Goal: Navigation & Orientation: Go to known website

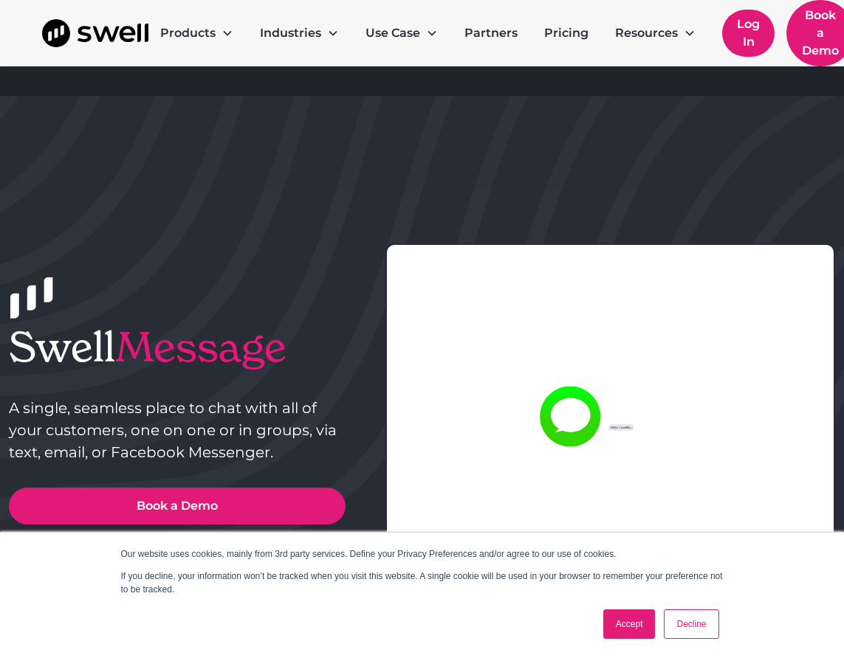
click at [756, 27] on link "Log In" at bounding box center [748, 33] width 52 height 47
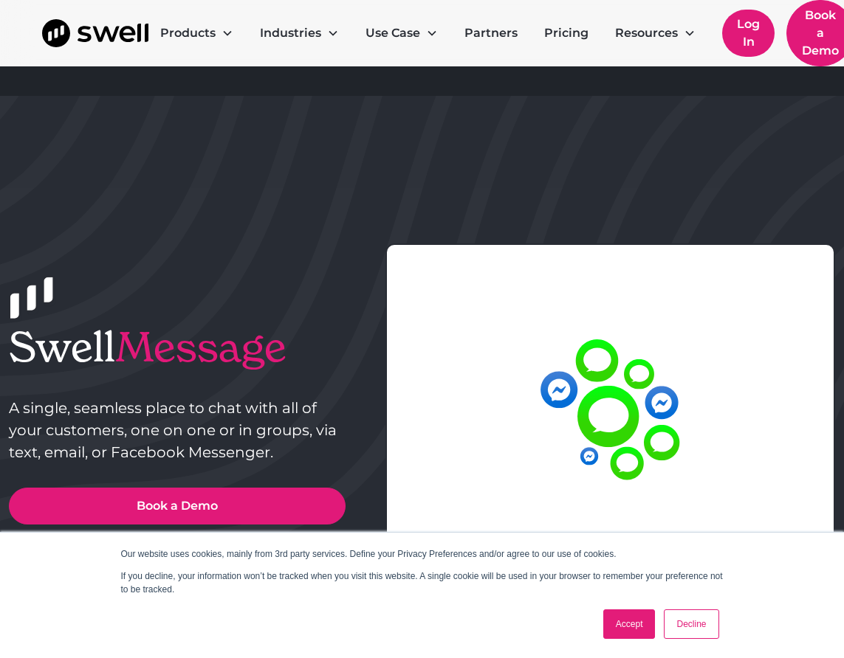
click at [751, 21] on link "Log In" at bounding box center [748, 33] width 52 height 47
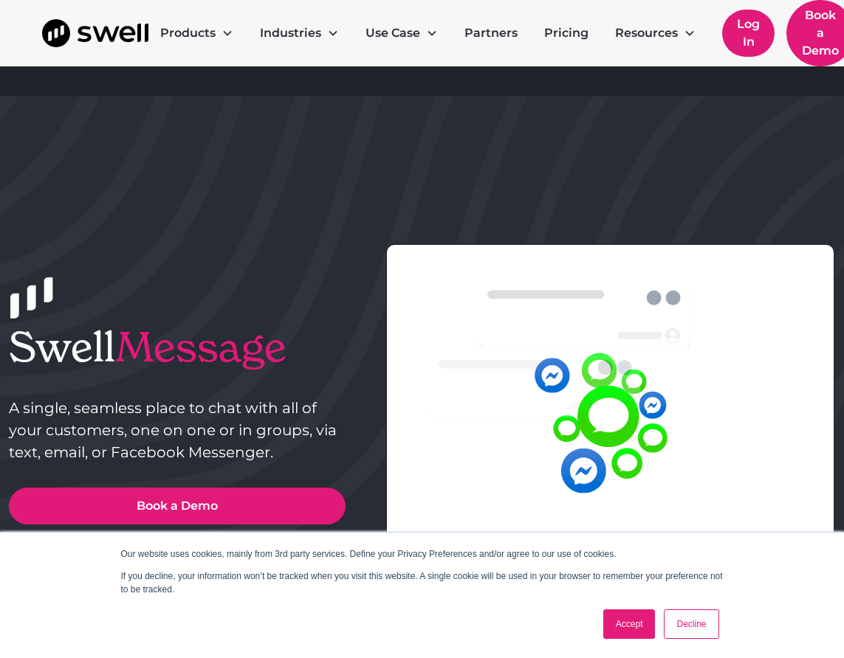
click at [750, 38] on link "Log In" at bounding box center [748, 33] width 52 height 47
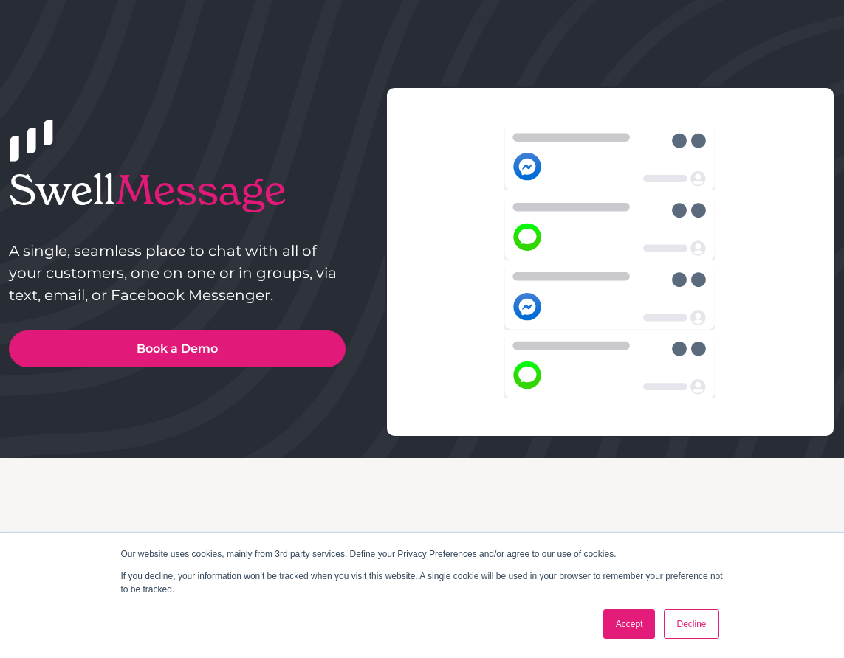
scroll to position [221, 0]
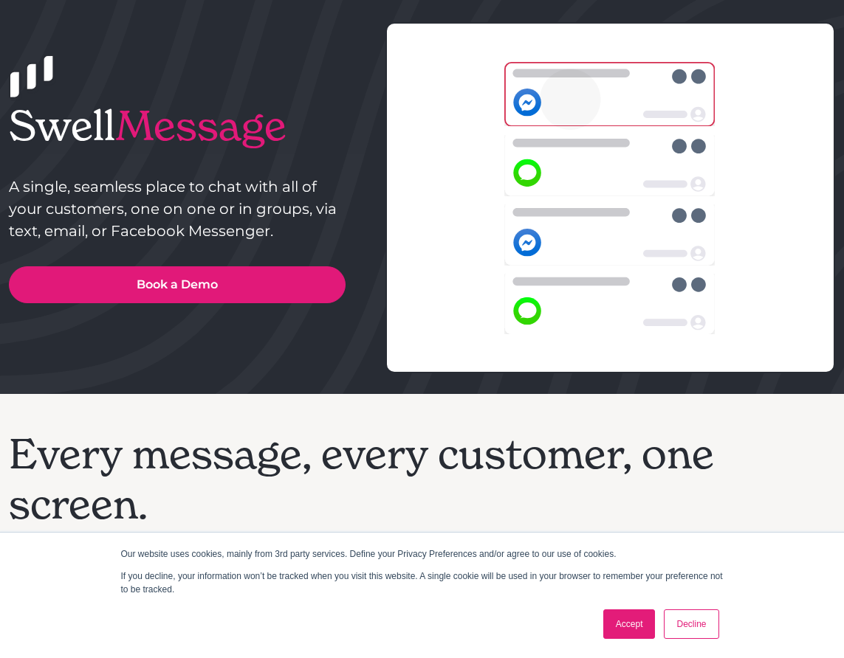
click at [629, 629] on link "Accept" at bounding box center [629, 625] width 52 height 30
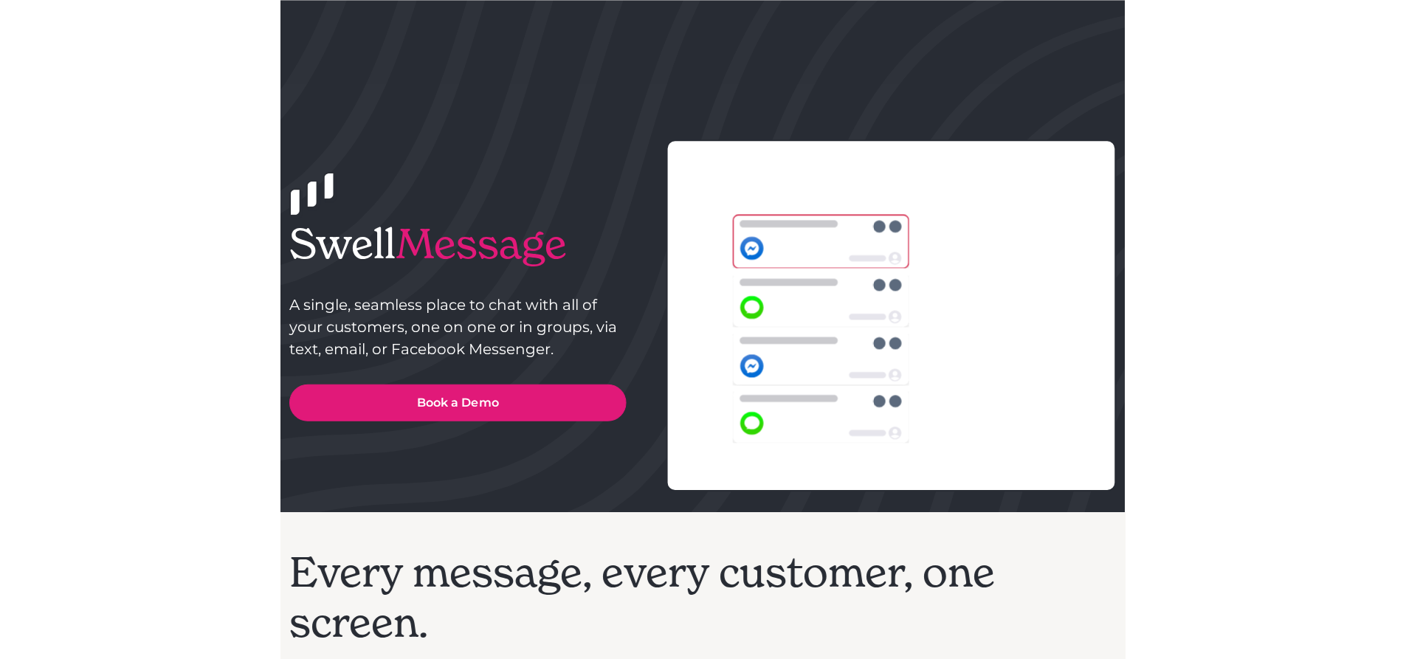
scroll to position [0, 0]
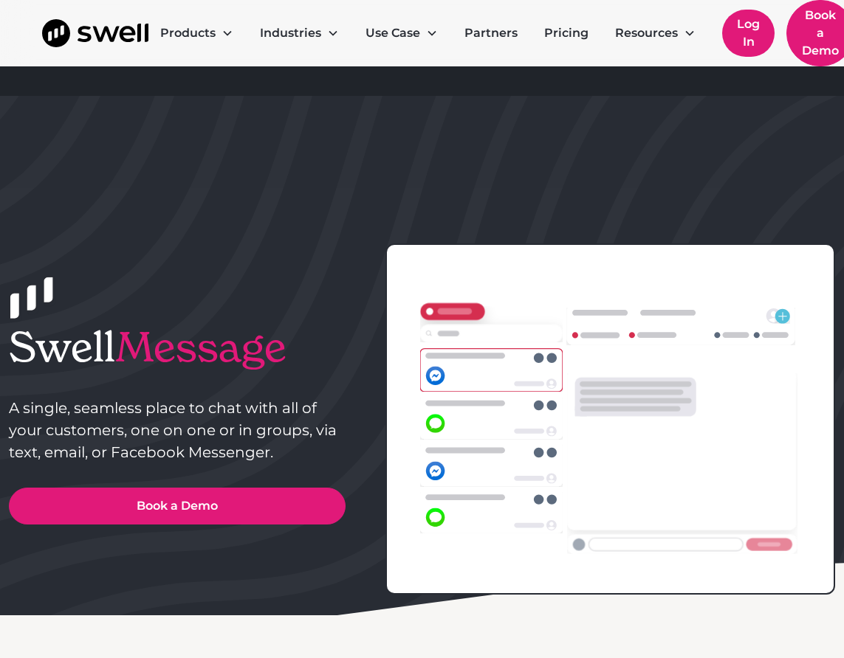
click at [749, 35] on link "Log In" at bounding box center [748, 33] width 52 height 47
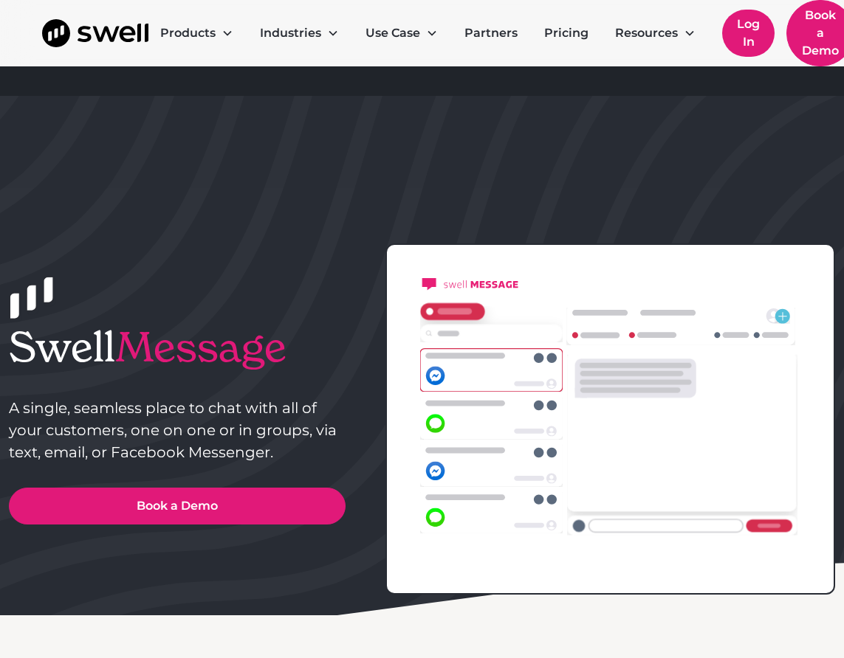
click at [749, 34] on link "Log In" at bounding box center [748, 33] width 52 height 47
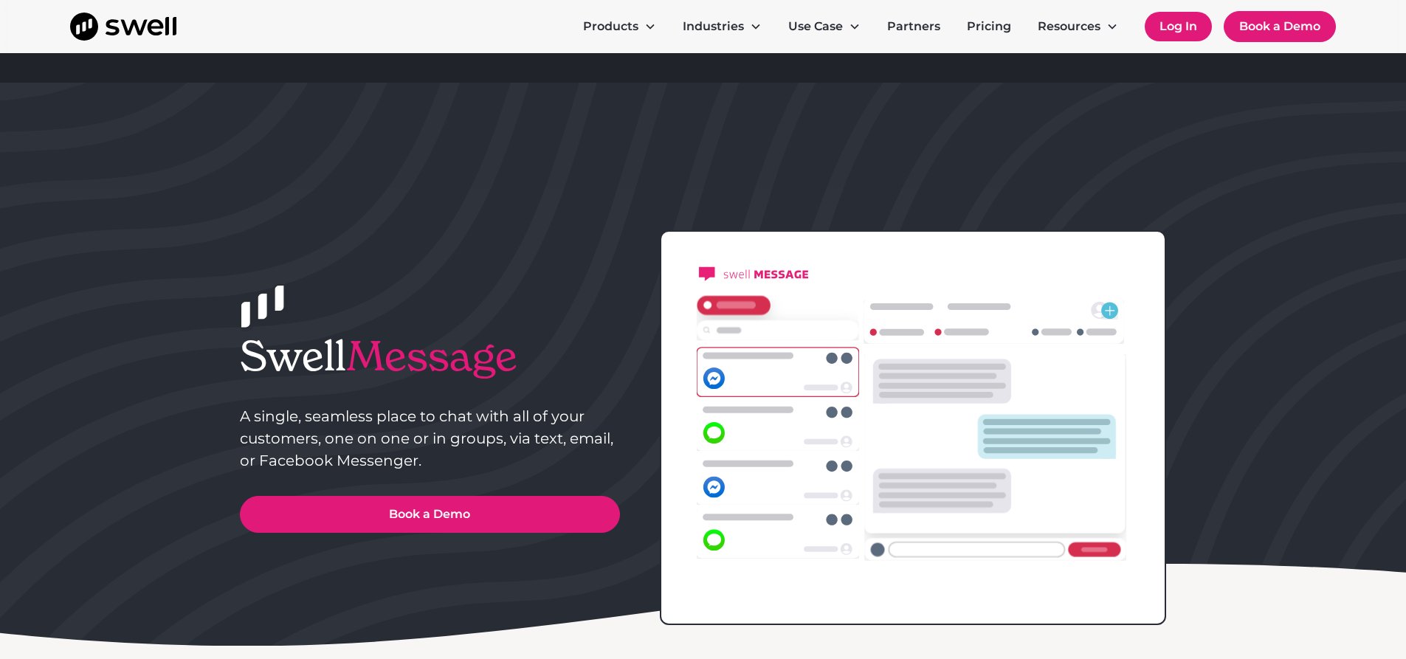
click at [843, 27] on link "Log In" at bounding box center [1178, 27] width 67 height 30
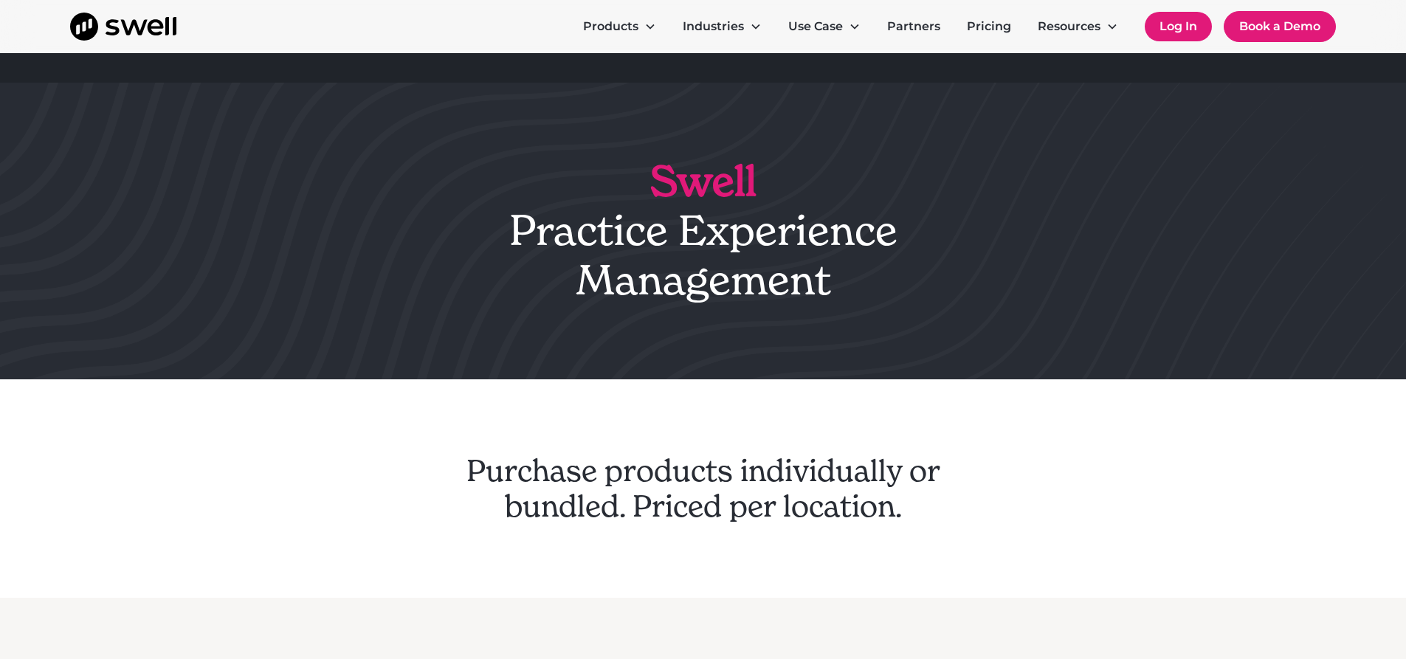
click at [1178, 22] on link "Log In" at bounding box center [1178, 27] width 67 height 30
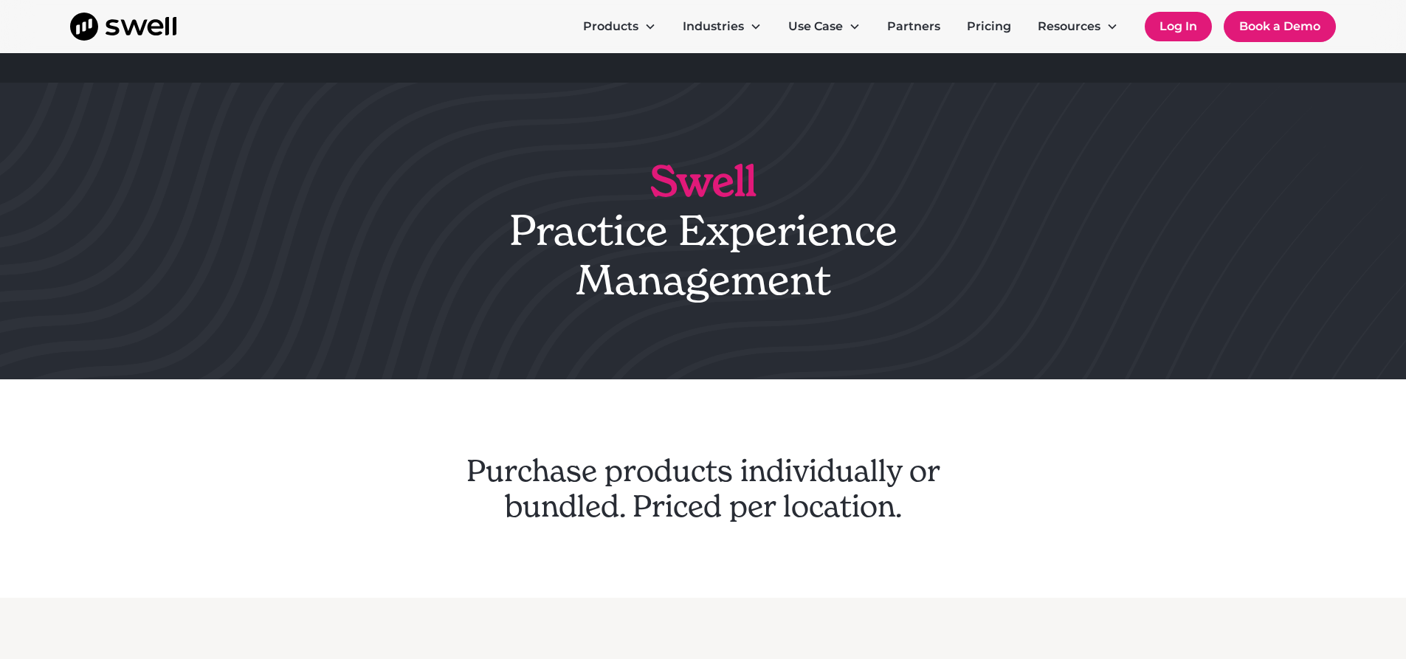
click at [1178, 22] on link "Log In" at bounding box center [1178, 27] width 67 height 30
click at [1176, 24] on link "Log In" at bounding box center [1178, 27] width 67 height 30
